Goal: Find specific page/section: Find specific page/section

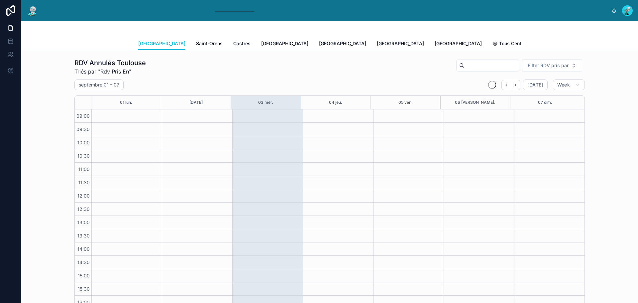
scroll to position [40, 0]
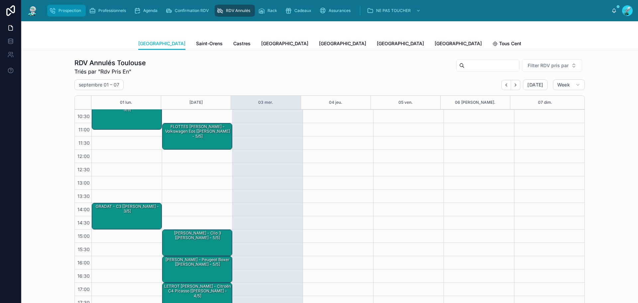
click at [69, 6] on div "Prospection" at bounding box center [66, 10] width 35 height 11
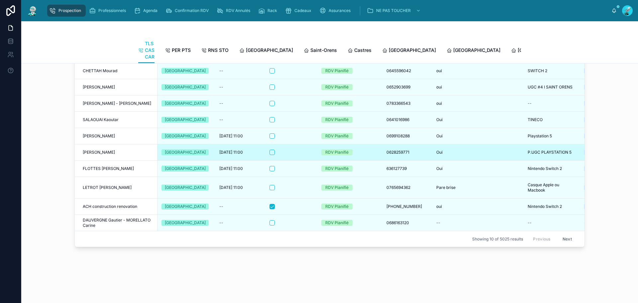
scroll to position [767, 0]
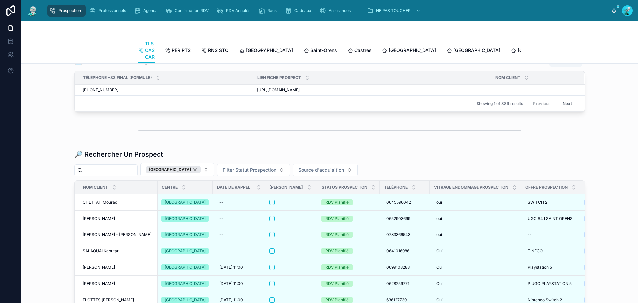
drag, startPoint x: 186, startPoint y: 202, endPoint x: 134, endPoint y: 202, distance: 52.8
click at [184, 173] on div "[GEOGRAPHIC_DATA]" at bounding box center [173, 169] width 55 height 7
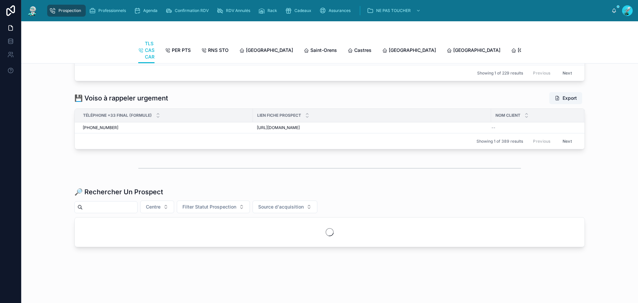
click at [134, 202] on div at bounding box center [105, 207] width 63 height 12
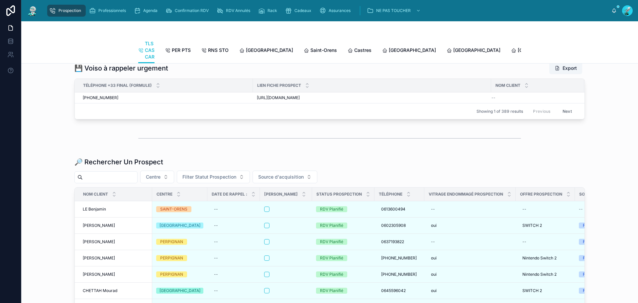
scroll to position [767, 0]
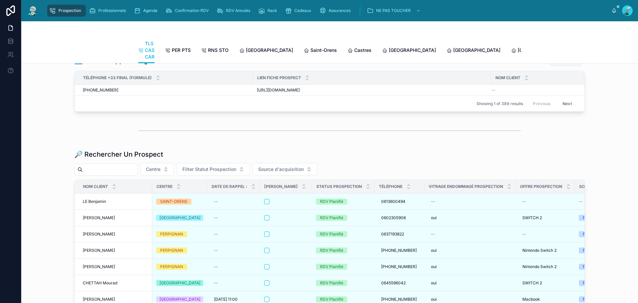
click at [132, 174] on input "text" at bounding box center [110, 169] width 54 height 9
paste input "**********"
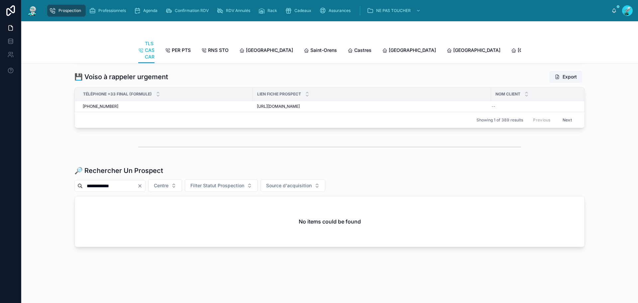
scroll to position [767, 0]
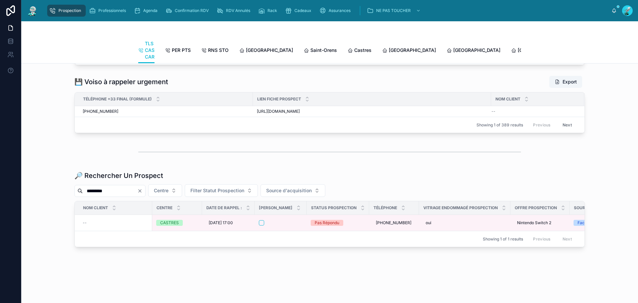
scroll to position [767, 0]
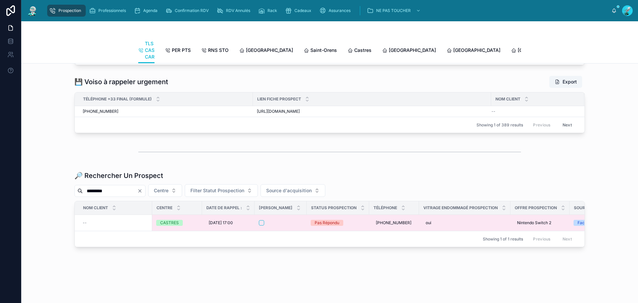
type input "*********"
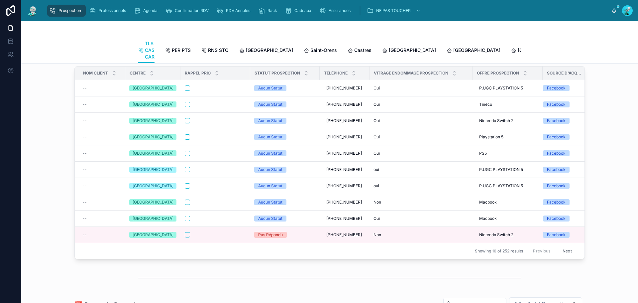
scroll to position [0, 0]
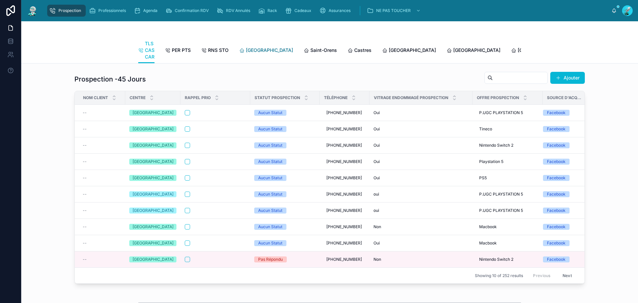
click at [253, 55] on link "[GEOGRAPHIC_DATA]" at bounding box center [266, 50] width 54 height 13
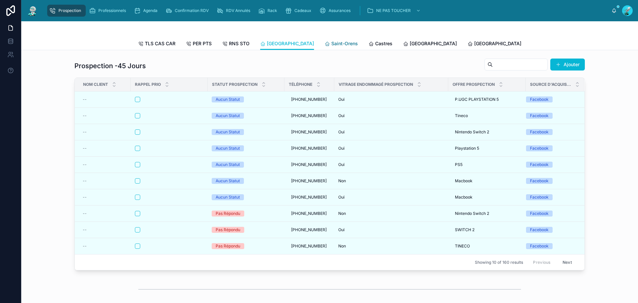
click at [324, 45] on icon at bounding box center [326, 43] width 5 height 5
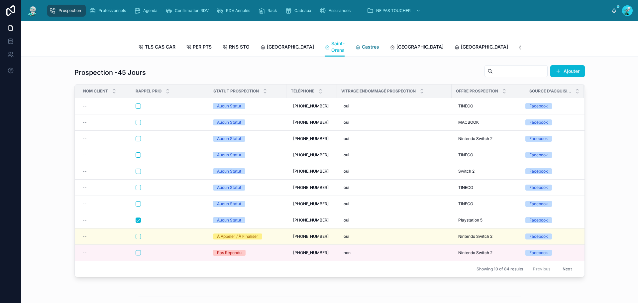
click at [362, 49] on span "Castres" at bounding box center [370, 47] width 17 height 7
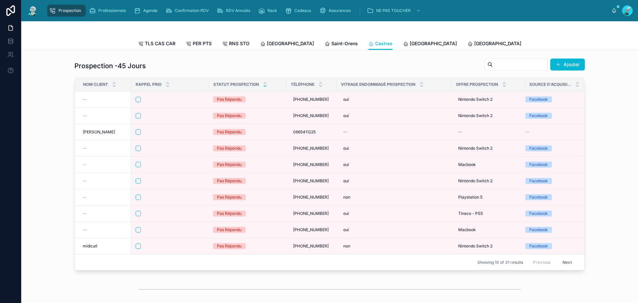
click at [264, 85] on icon at bounding box center [265, 83] width 4 height 4
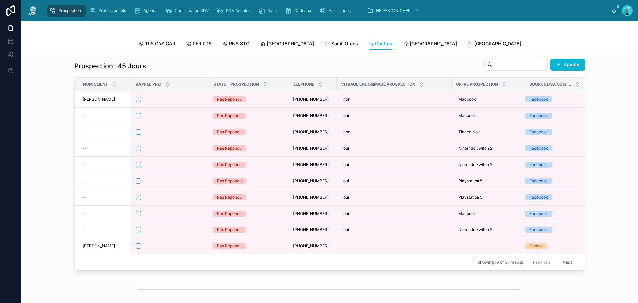
click at [264, 83] on icon at bounding box center [265, 82] width 2 height 1
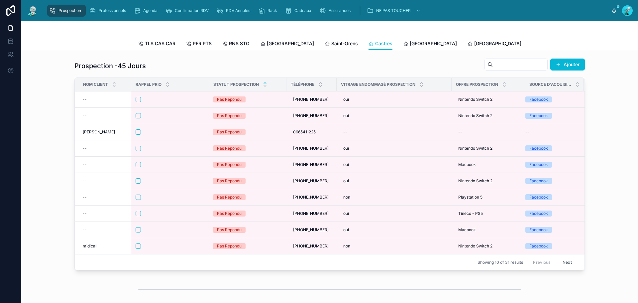
click at [263, 85] on icon at bounding box center [265, 83] width 4 height 4
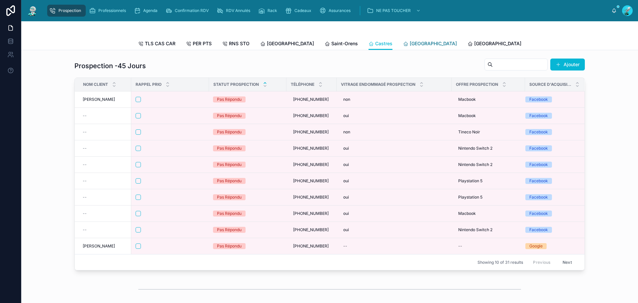
click at [410, 43] on span "[GEOGRAPHIC_DATA]" at bounding box center [433, 43] width 47 height 7
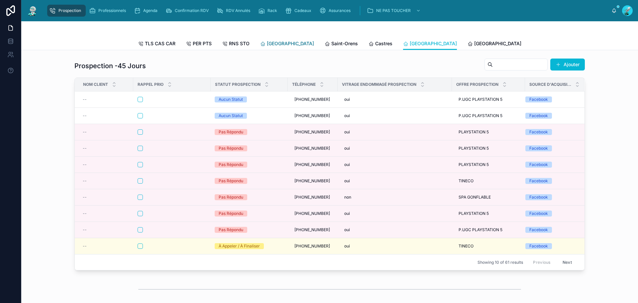
click at [275, 39] on link "[GEOGRAPHIC_DATA]" at bounding box center [287, 44] width 54 height 13
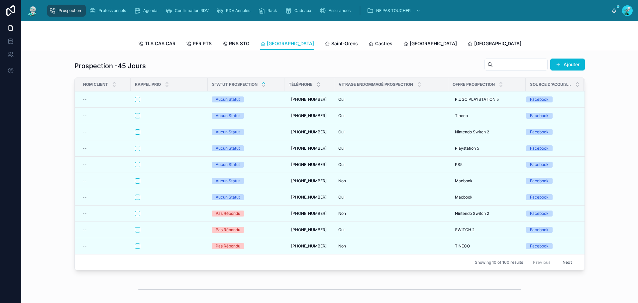
click at [263, 85] on icon at bounding box center [263, 83] width 4 height 4
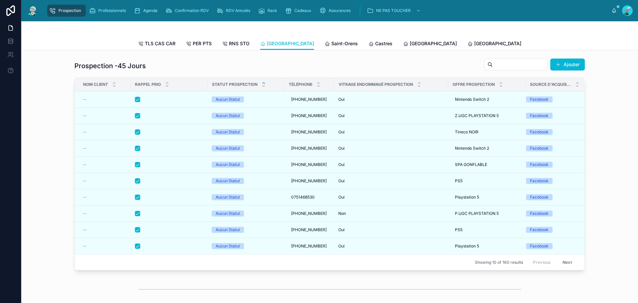
click at [567, 267] on button "Next" at bounding box center [567, 262] width 19 height 10
click at [410, 43] on span "[GEOGRAPHIC_DATA]" at bounding box center [433, 43] width 47 height 7
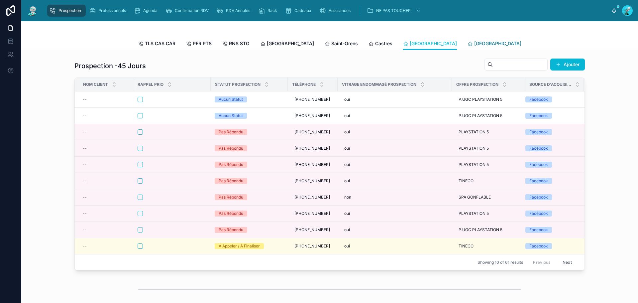
click at [467, 40] on div "[GEOGRAPHIC_DATA]" at bounding box center [494, 43] width 54 height 7
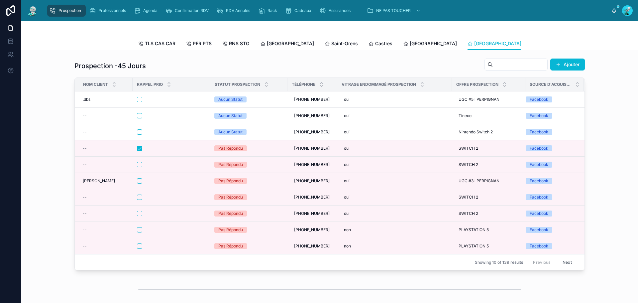
click at [532, 49] on link "[GEOGRAPHIC_DATA]" at bounding box center [559, 44] width 54 height 13
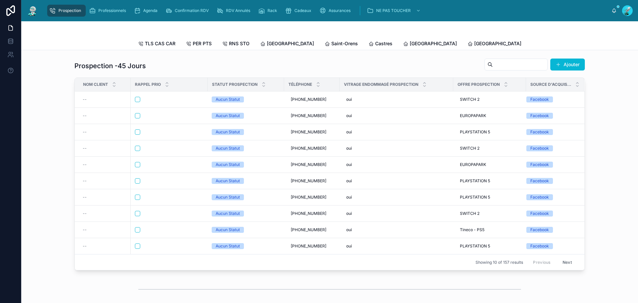
click at [567, 267] on button "Next" at bounding box center [567, 262] width 19 height 10
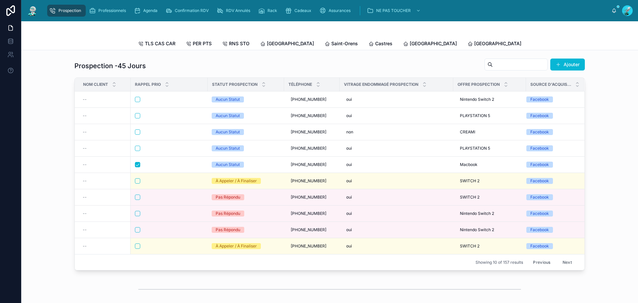
click at [603, 44] on span "[GEOGRAPHIC_DATA]" at bounding box center [626, 43] width 47 height 7
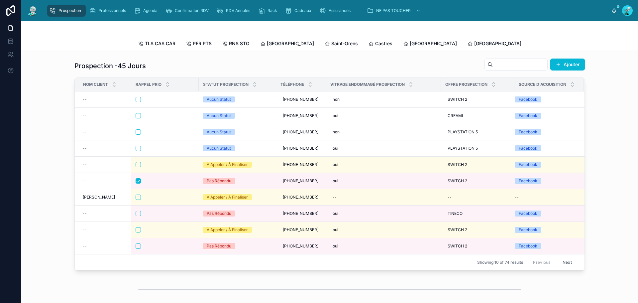
drag, startPoint x: 221, startPoint y: 104, endPoint x: 259, endPoint y: 72, distance: 49.7
click at [259, 72] on div "Prospection -45 Jours Ajouter" at bounding box center [329, 65] width 510 height 15
click at [273, 49] on link "[GEOGRAPHIC_DATA]" at bounding box center [287, 44] width 54 height 13
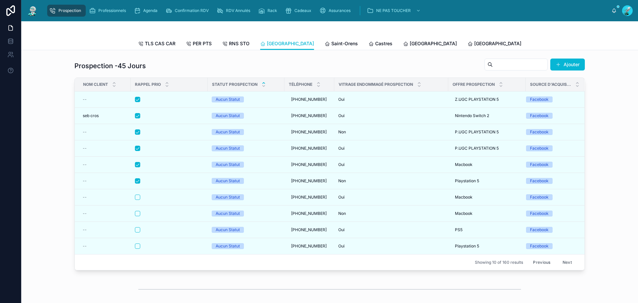
click at [568, 267] on button "Next" at bounding box center [567, 262] width 19 height 10
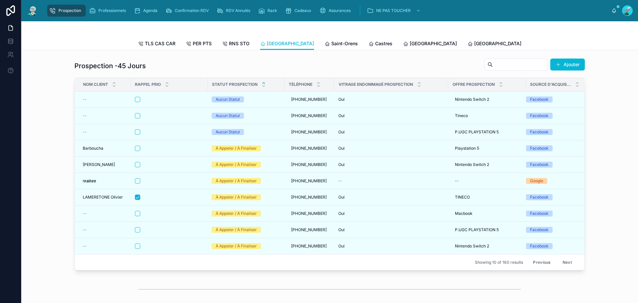
click at [542, 266] on button "Previous" at bounding box center [541, 262] width 27 height 10
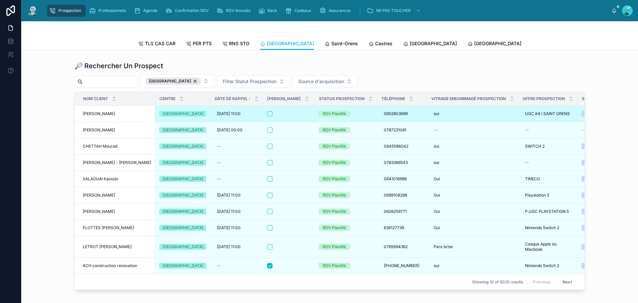
scroll to position [830, 0]
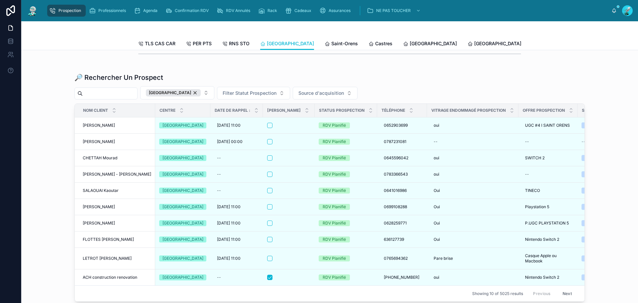
drag, startPoint x: 188, startPoint y: 117, endPoint x: 133, endPoint y: 119, distance: 55.5
click at [188, 96] on div "[GEOGRAPHIC_DATA]" at bounding box center [173, 92] width 55 height 7
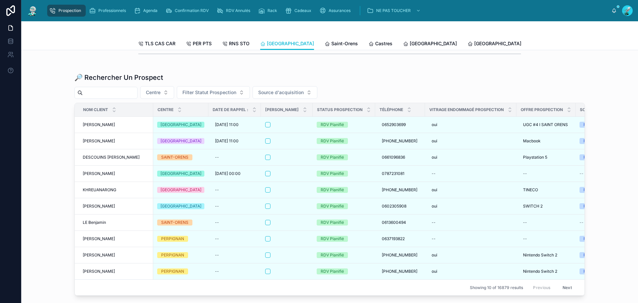
click at [133, 97] on input "text" at bounding box center [110, 92] width 54 height 9
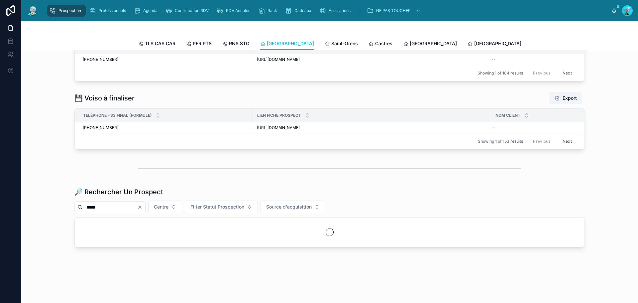
scroll to position [741, 0]
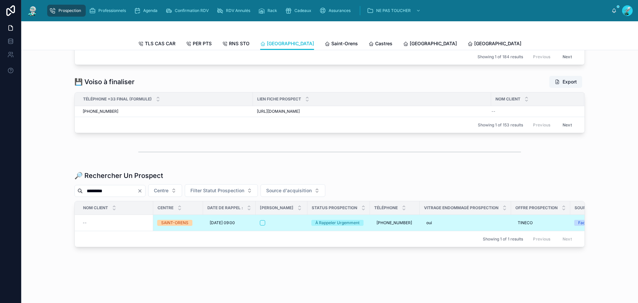
type input "*********"
drag, startPoint x: 167, startPoint y: 221, endPoint x: 164, endPoint y: 215, distance: 6.8
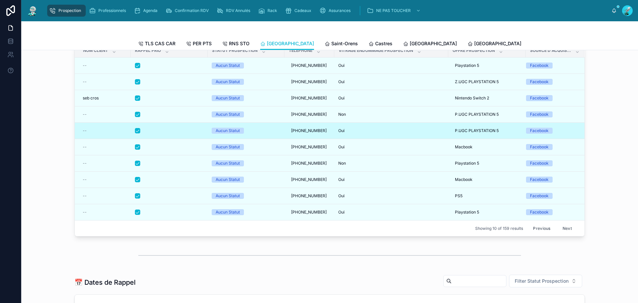
scroll to position [0, 0]
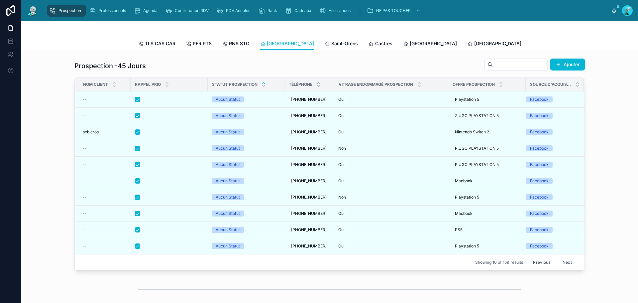
click at [544, 267] on button "Previous" at bounding box center [541, 262] width 27 height 10
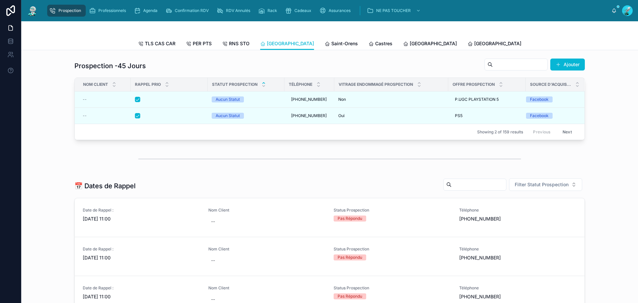
drag, startPoint x: 229, startPoint y: 102, endPoint x: 225, endPoint y: 63, distance: 39.4
click at [225, 63] on div "Prospection -45 Jours Ajouter" at bounding box center [329, 65] width 510 height 15
click at [224, 11] on div "RDV Annulés" at bounding box center [235, 10] width 36 height 11
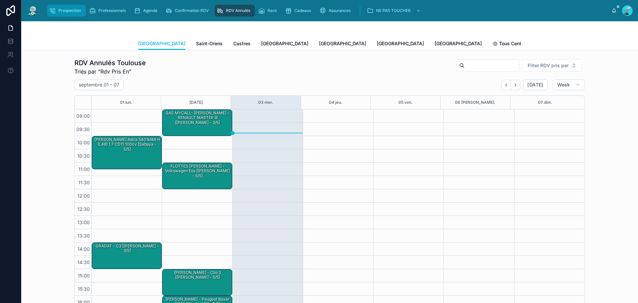
click at [69, 14] on div "Prospection" at bounding box center [66, 10] width 35 height 11
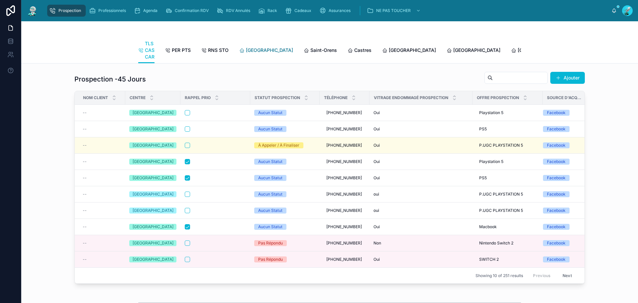
click at [250, 53] on span "[GEOGRAPHIC_DATA]" at bounding box center [269, 50] width 47 height 7
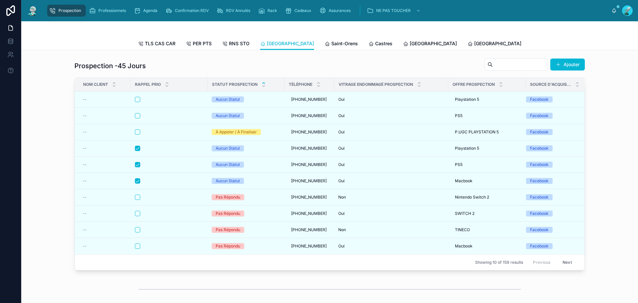
click at [262, 85] on icon at bounding box center [263, 83] width 4 height 4
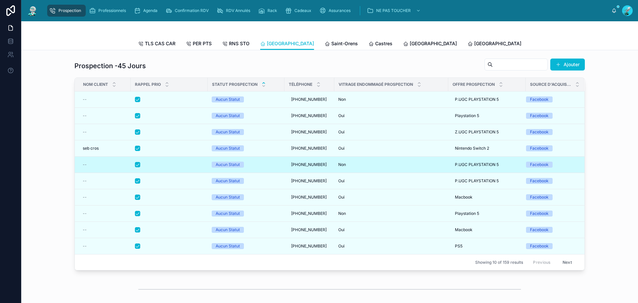
drag, startPoint x: 231, startPoint y: 165, endPoint x: 228, endPoint y: 168, distance: 4.2
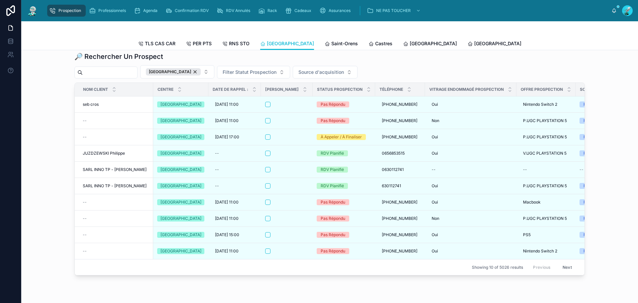
scroll to position [777, 0]
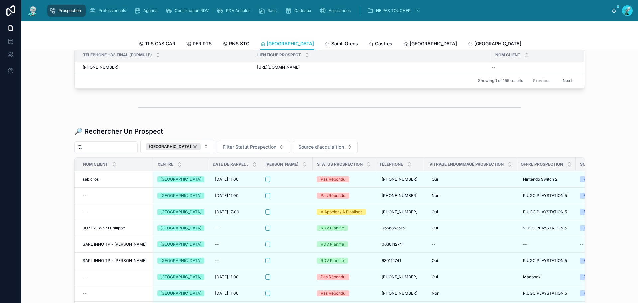
click at [136, 152] on input "text" at bounding box center [110, 146] width 54 height 9
paste input "**********"
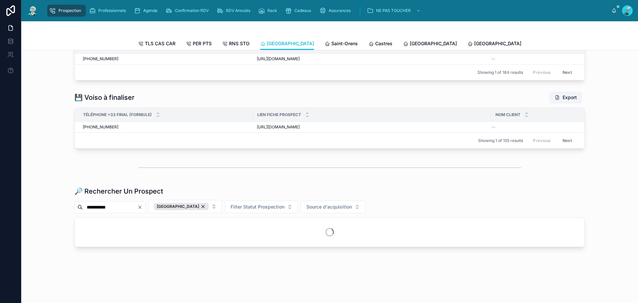
scroll to position [742, 0]
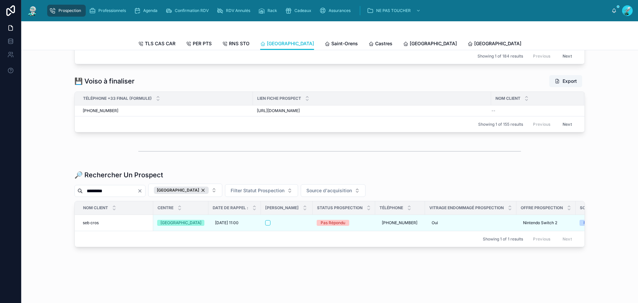
scroll to position [763, 0]
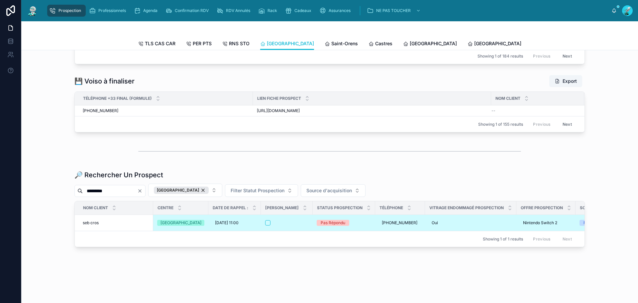
type input "*********"
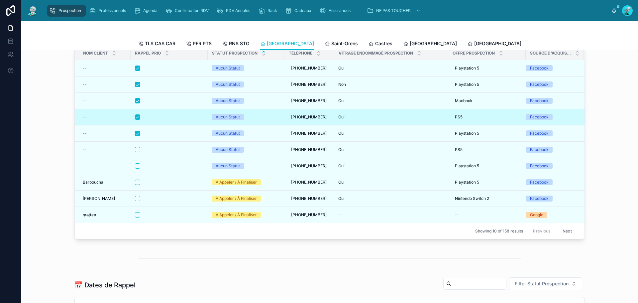
scroll to position [0, 0]
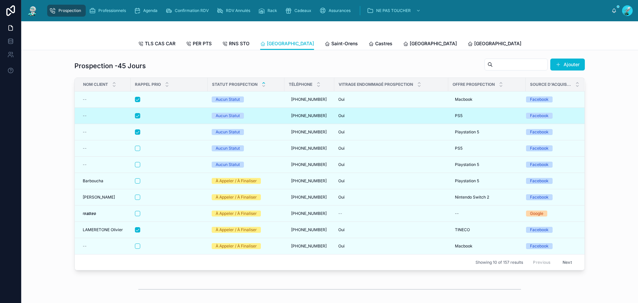
drag, startPoint x: 228, startPoint y: 116, endPoint x: 227, endPoint y: 120, distance: 3.8
